Goal: Transaction & Acquisition: Purchase product/service

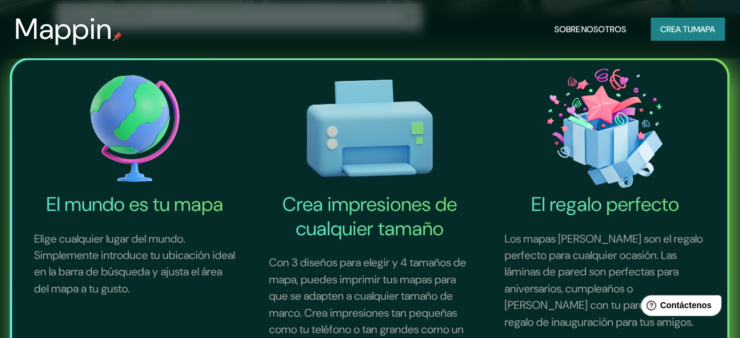
scroll to position [162, 0]
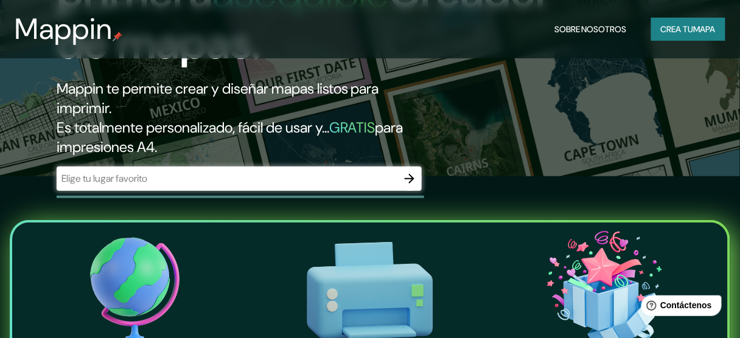
click at [301, 183] on input "text" at bounding box center [227, 179] width 341 height 14
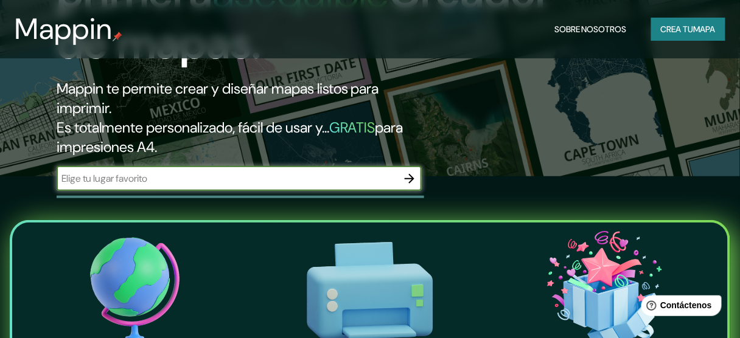
type input "arica"
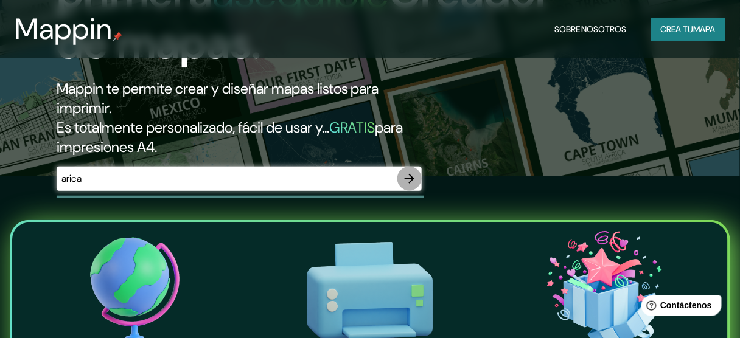
click at [409, 173] on icon "button" at bounding box center [409, 179] width 15 height 15
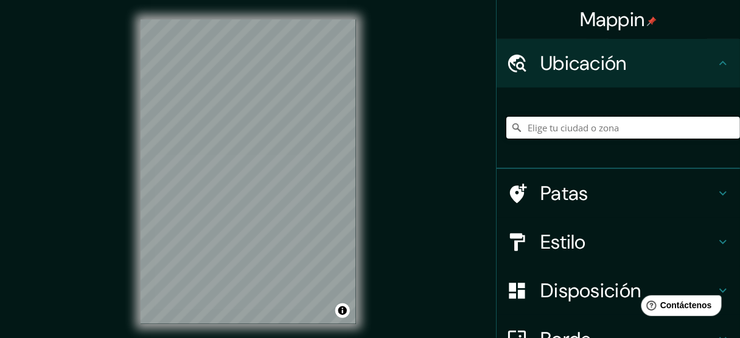
click at [557, 131] on input "Elige tu ciudad o zona" at bounding box center [623, 128] width 234 height 22
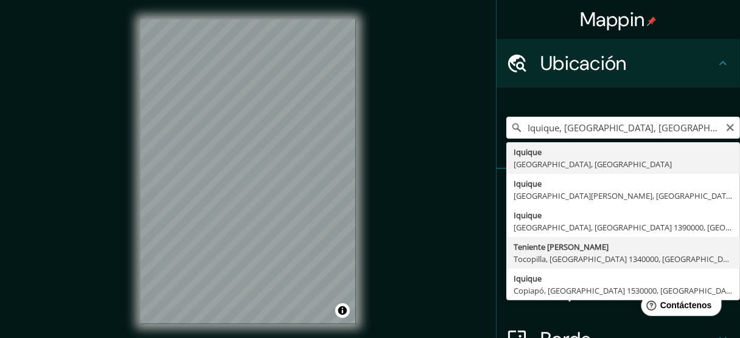
type input "Teniente [PERSON_NAME], [GEOGRAPHIC_DATA], [GEOGRAPHIC_DATA] 1340000, [GEOGRAPH…"
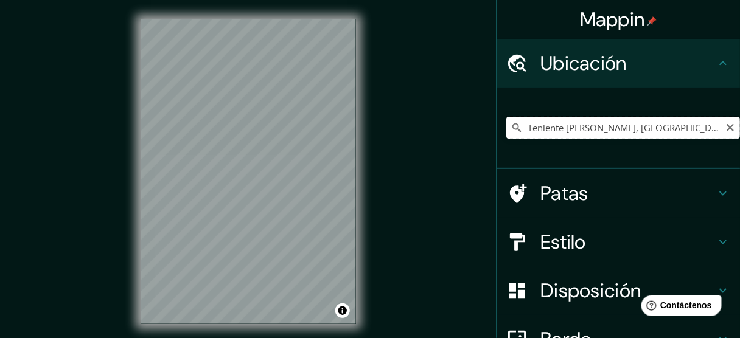
click at [557, 127] on input "Teniente [PERSON_NAME], [GEOGRAPHIC_DATA], [GEOGRAPHIC_DATA] 1340000, [GEOGRAPH…" at bounding box center [623, 128] width 234 height 22
click at [725, 131] on icon "Claro" at bounding box center [730, 128] width 10 height 10
click at [632, 136] on input "Elige tu ciudad o zona" at bounding box center [623, 128] width 234 height 22
click at [628, 131] on input "Elige tu ciudad o zona" at bounding box center [623, 128] width 234 height 22
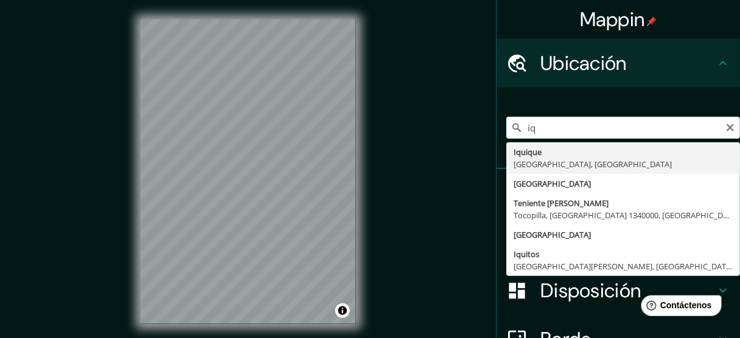
type input "Iquique, [GEOGRAPHIC_DATA], [GEOGRAPHIC_DATA]"
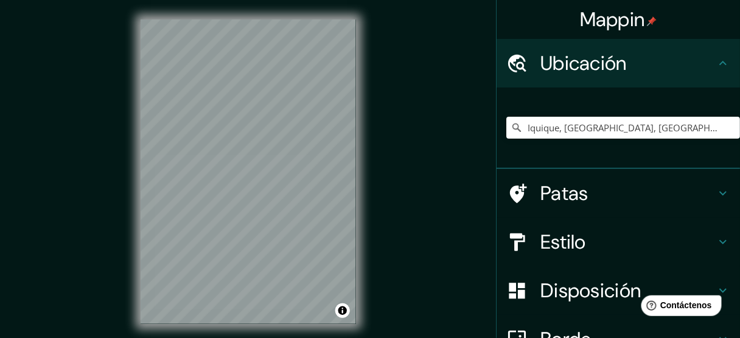
click at [715, 237] on icon at bounding box center [722, 242] width 15 height 15
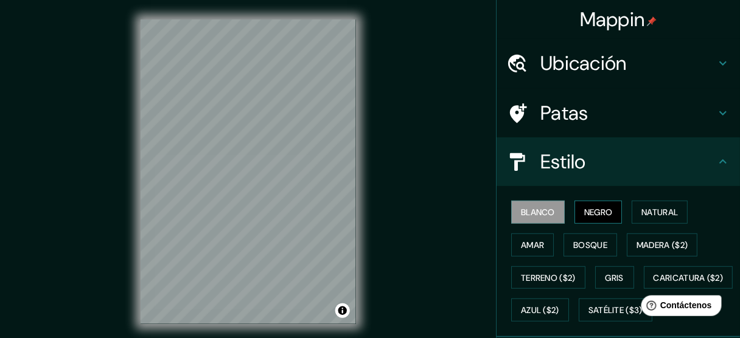
click at [590, 216] on font "Negro" at bounding box center [598, 212] width 29 height 11
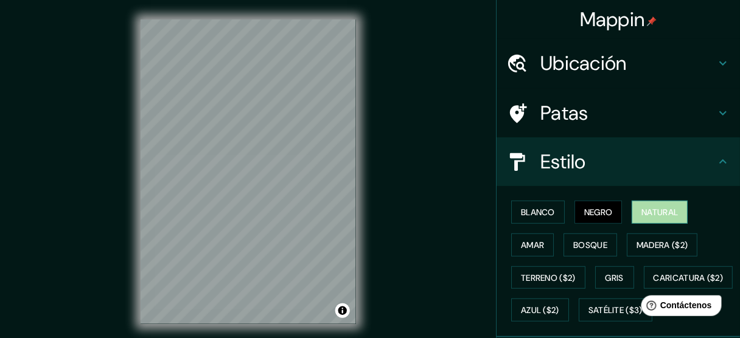
click at [641, 214] on font "Natural" at bounding box center [659, 212] width 37 height 11
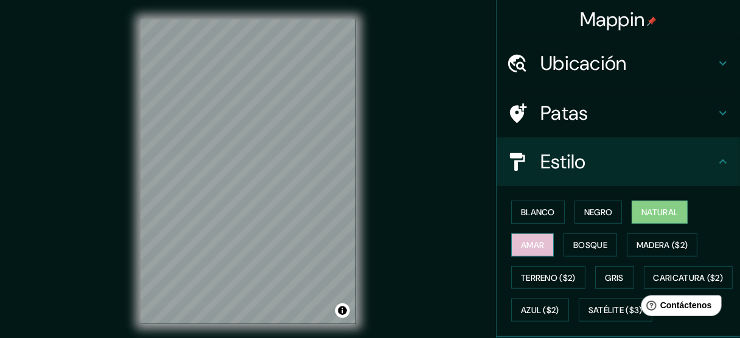
click at [522, 247] on font "Amar" at bounding box center [532, 245] width 23 height 11
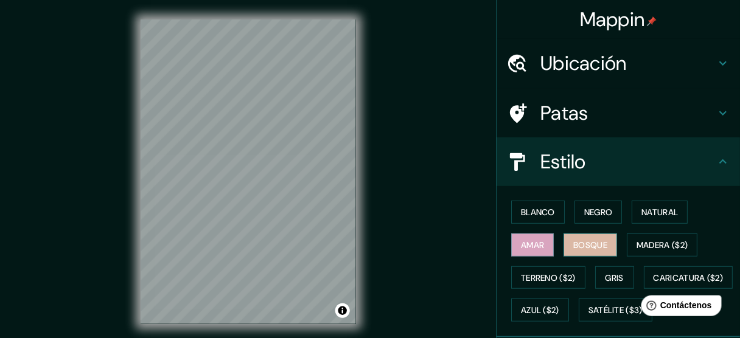
click at [573, 244] on font "Bosque" at bounding box center [590, 245] width 34 height 11
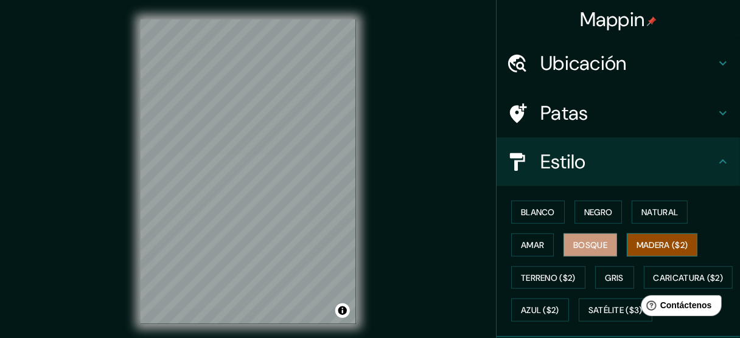
click at [644, 237] on font "Madera ($2)" at bounding box center [661, 245] width 51 height 16
click at [599, 273] on button "Gris" at bounding box center [614, 277] width 39 height 23
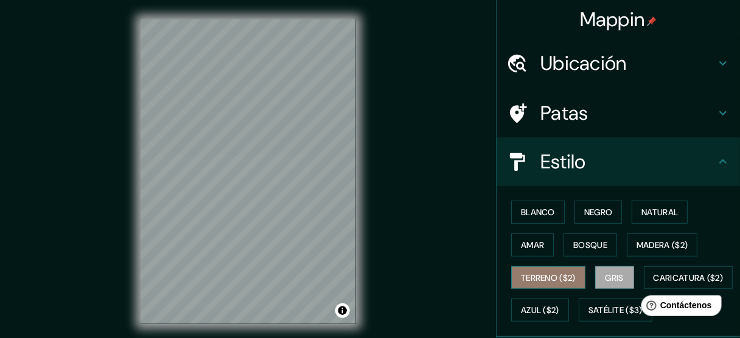
click at [529, 277] on font "Terreno ($2)" at bounding box center [548, 278] width 55 height 11
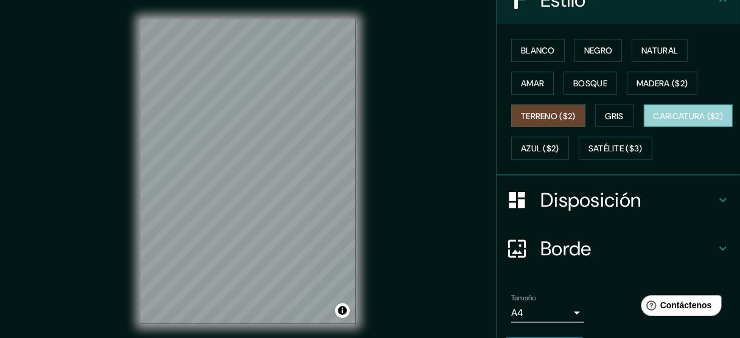
click at [653, 122] on font "Caricatura ($2)" at bounding box center [688, 116] width 70 height 11
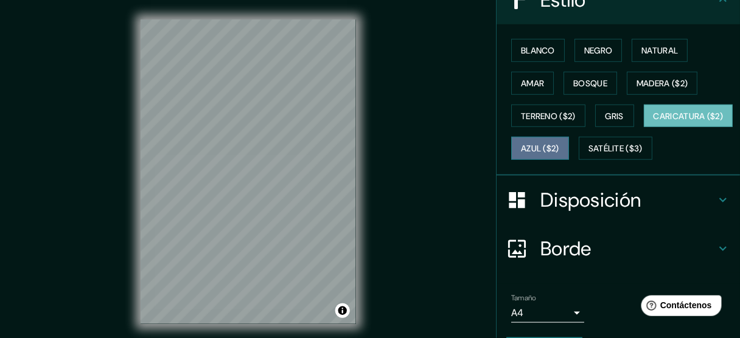
click at [559, 144] on font "Azul ($2)" at bounding box center [540, 149] width 38 height 11
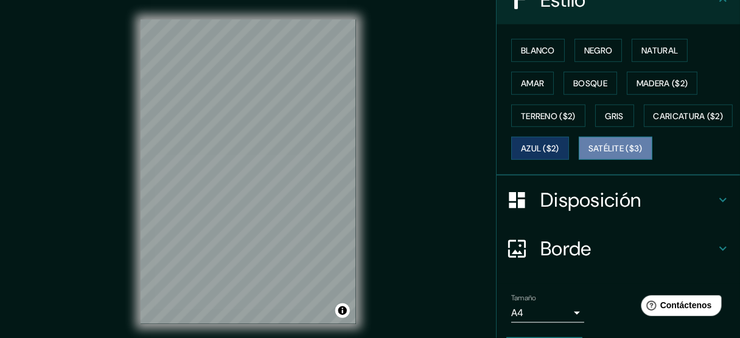
click at [588, 155] on font "Satélite ($3)" at bounding box center [615, 149] width 54 height 11
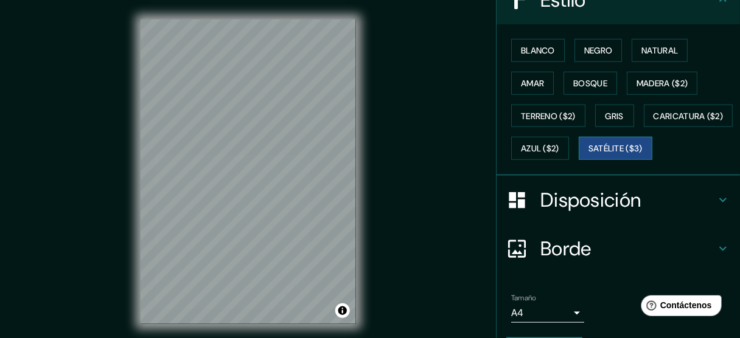
scroll to position [0, 0]
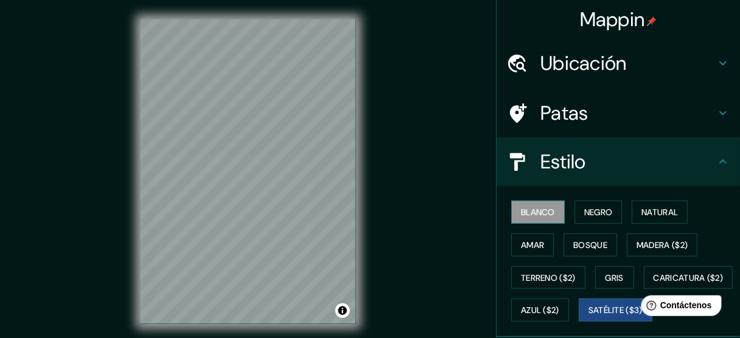
click at [527, 216] on font "Blanco" at bounding box center [538, 212] width 34 height 11
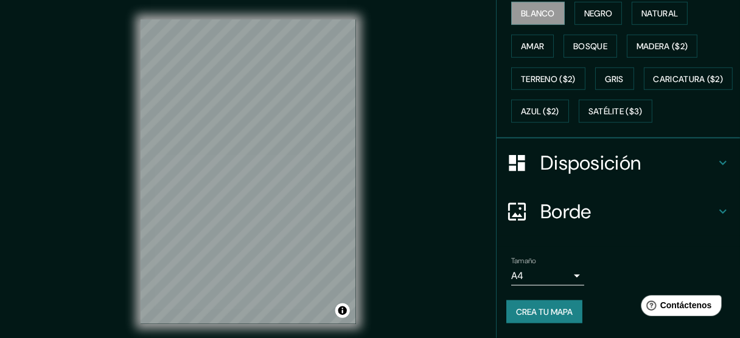
scroll to position [228, 0]
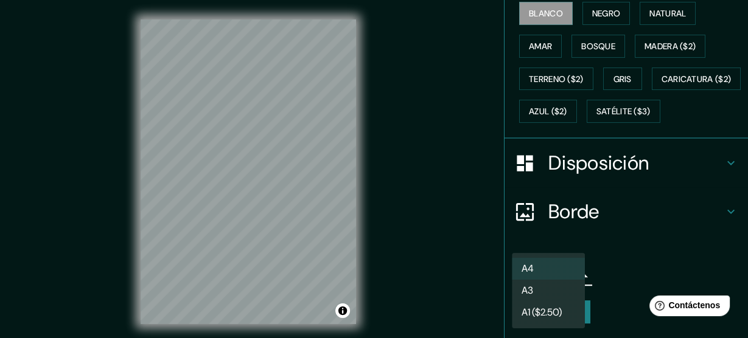
click at [565, 280] on body "Mappin Ubicación Iquique, [GEOGRAPHIC_DATA], [GEOGRAPHIC_DATA] Patas Estilo Bla…" at bounding box center [374, 169] width 748 height 338
click at [552, 268] on li "A4" at bounding box center [548, 269] width 73 height 23
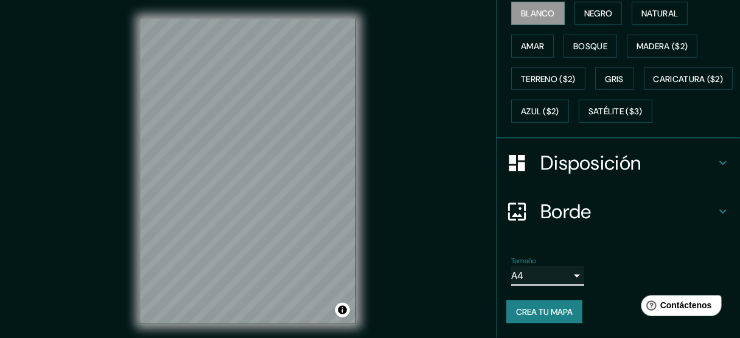
scroll to position [0, 0]
click at [719, 165] on icon at bounding box center [722, 163] width 7 height 4
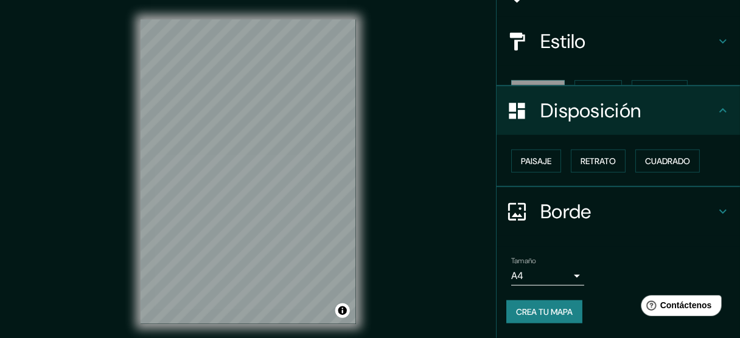
scroll to position [99, 0]
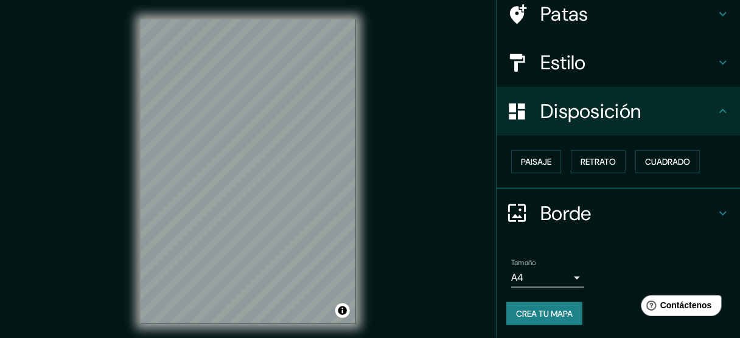
click at [715, 114] on icon at bounding box center [722, 111] width 15 height 15
click at [555, 316] on font "Crea tu mapa" at bounding box center [544, 313] width 57 height 11
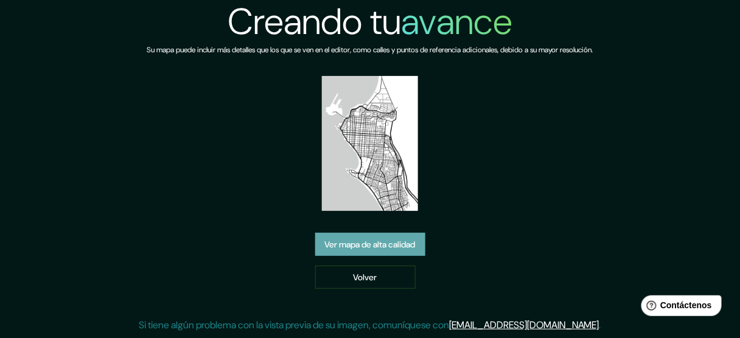
click at [380, 237] on font "Ver mapa de alta calidad" at bounding box center [370, 245] width 91 height 16
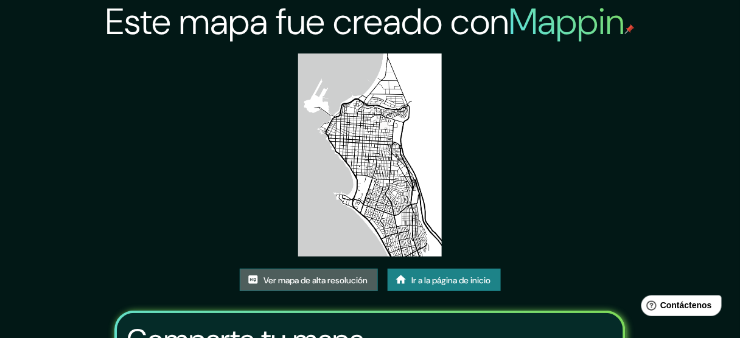
click at [325, 280] on font "Ver mapa de alta resolución" at bounding box center [316, 280] width 104 height 11
